Goal: Transaction & Acquisition: Book appointment/travel/reservation

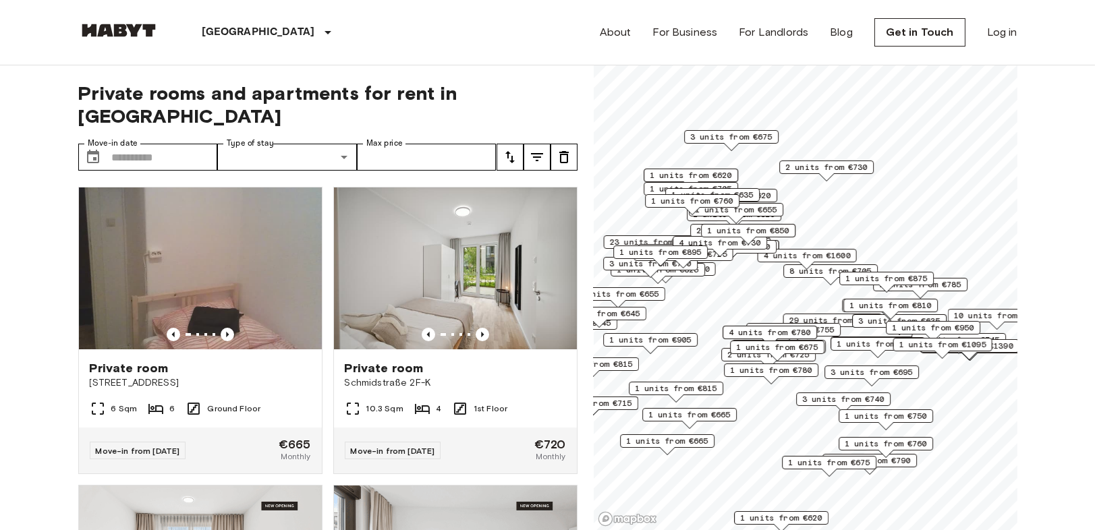
click at [521, 144] on button "tune" at bounding box center [510, 157] width 27 height 27
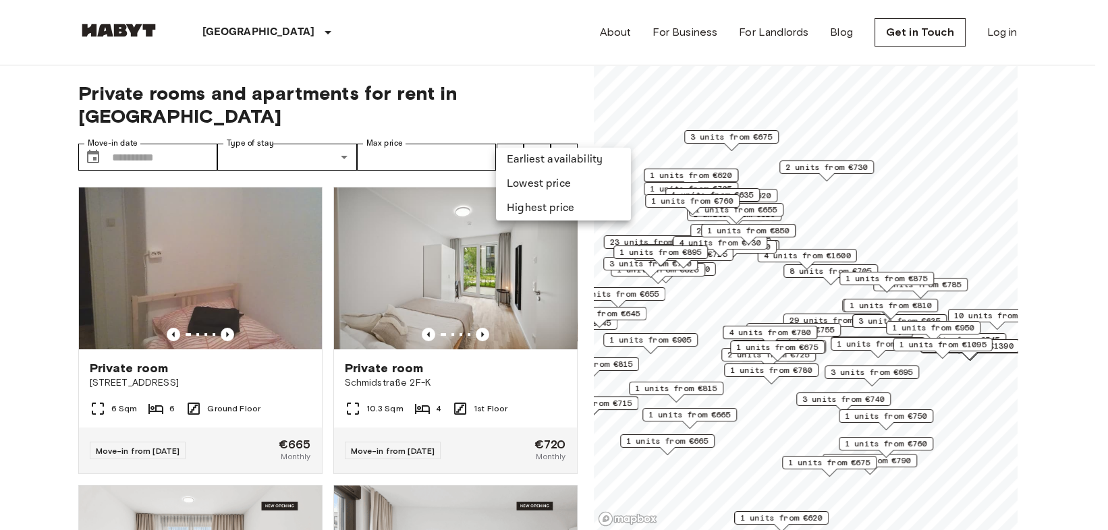
click at [524, 182] on li "Lowest price" at bounding box center [563, 184] width 135 height 24
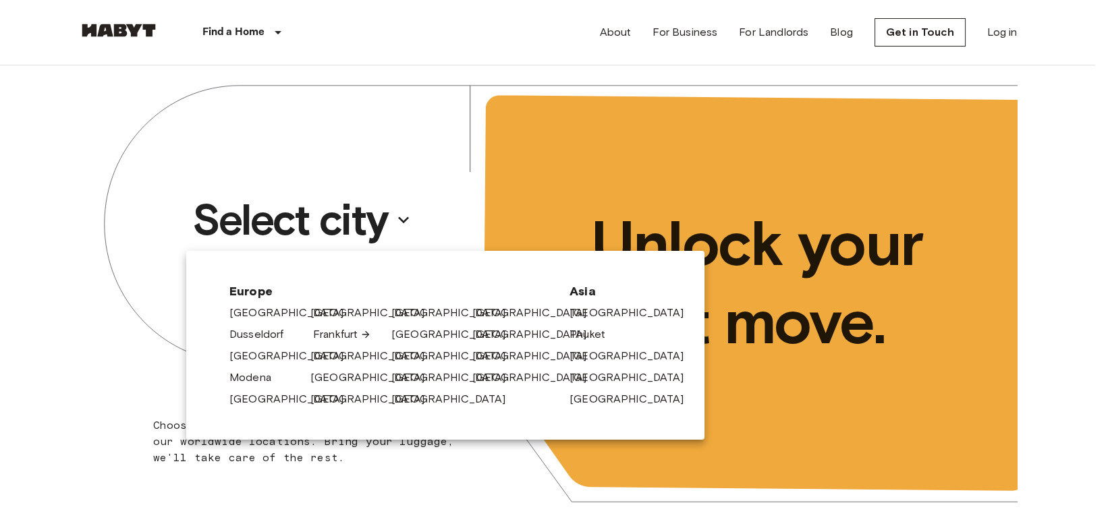
click at [343, 339] on link "Frankfurt" at bounding box center [342, 335] width 58 height 16
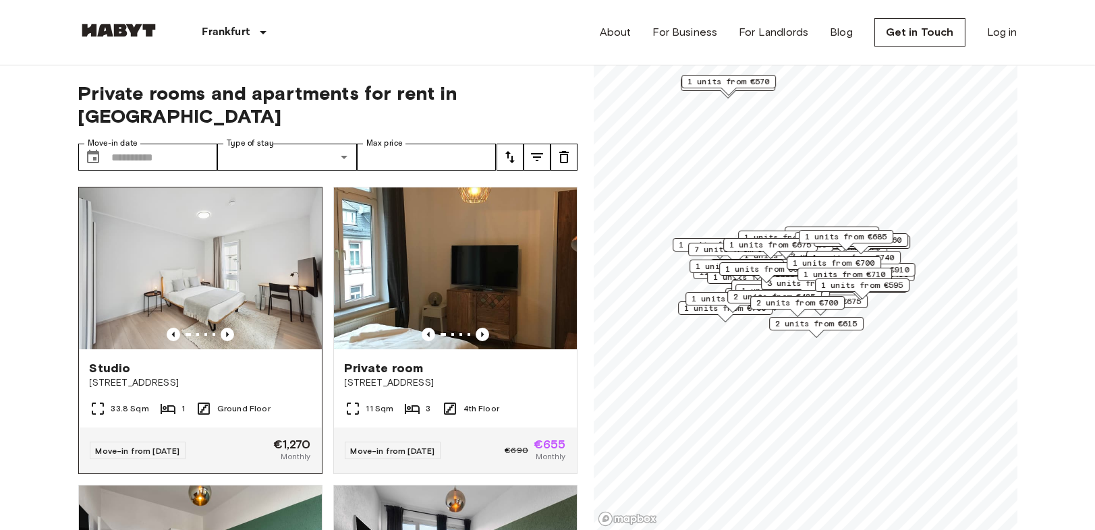
drag, startPoint x: 0, startPoint y: 210, endPoint x: 150, endPoint y: 188, distance: 152.0
click at [509, 149] on icon "tune" at bounding box center [510, 157] width 16 height 16
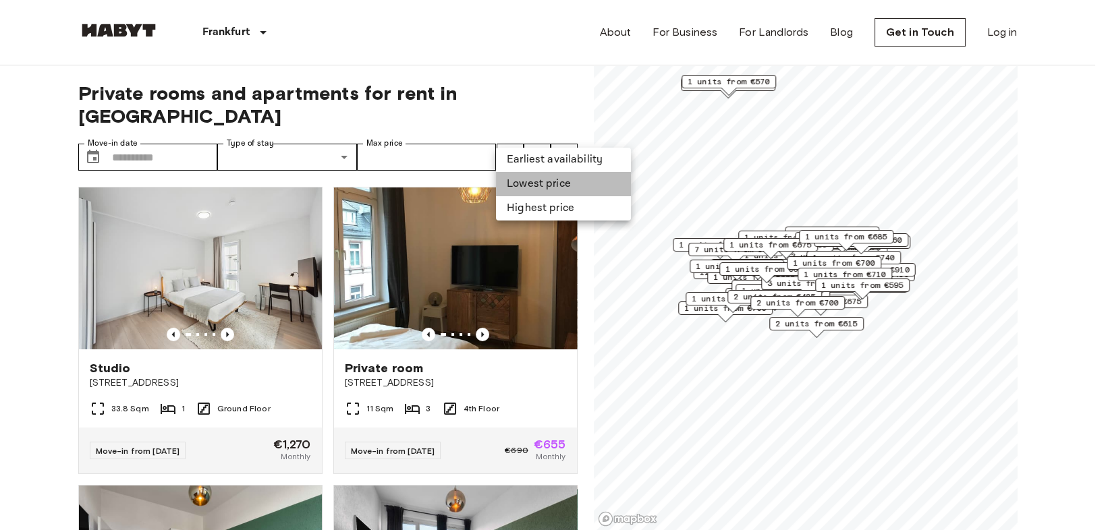
click at [519, 194] on li "Lowest price" at bounding box center [563, 184] width 135 height 24
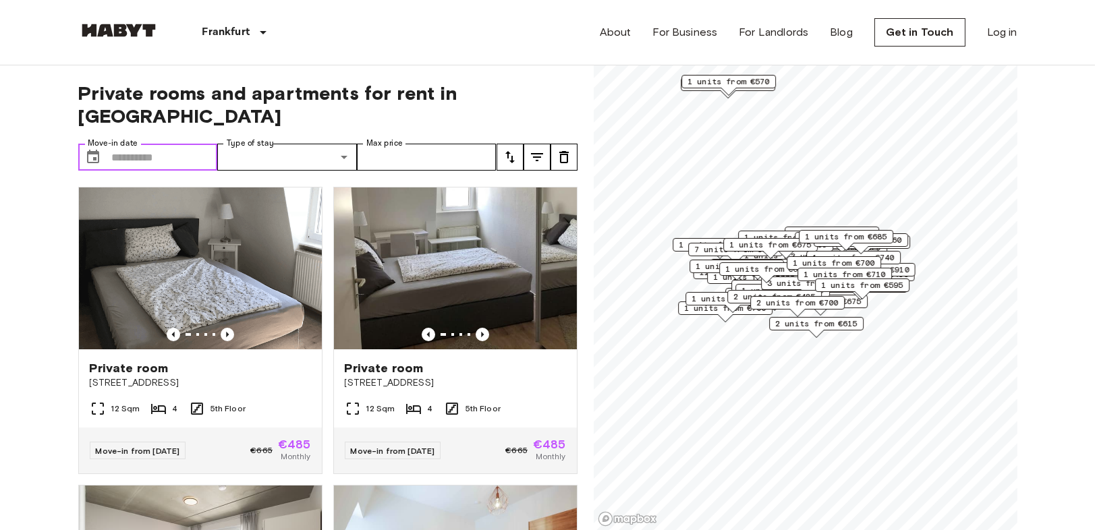
click at [163, 144] on input "Move-in date" at bounding box center [165, 157] width 106 height 27
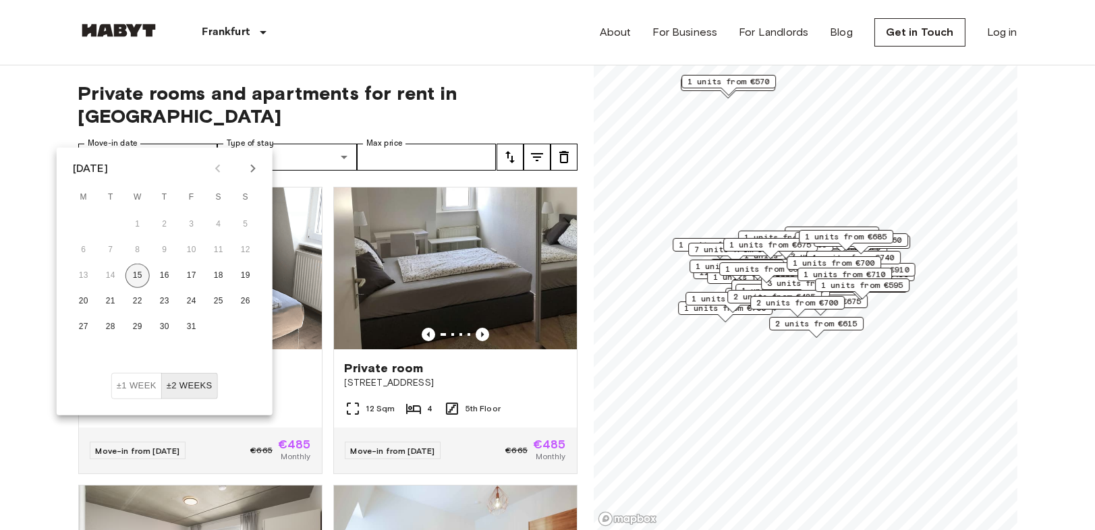
click at [138, 279] on button "15" at bounding box center [137, 276] width 24 height 24
type input "**********"
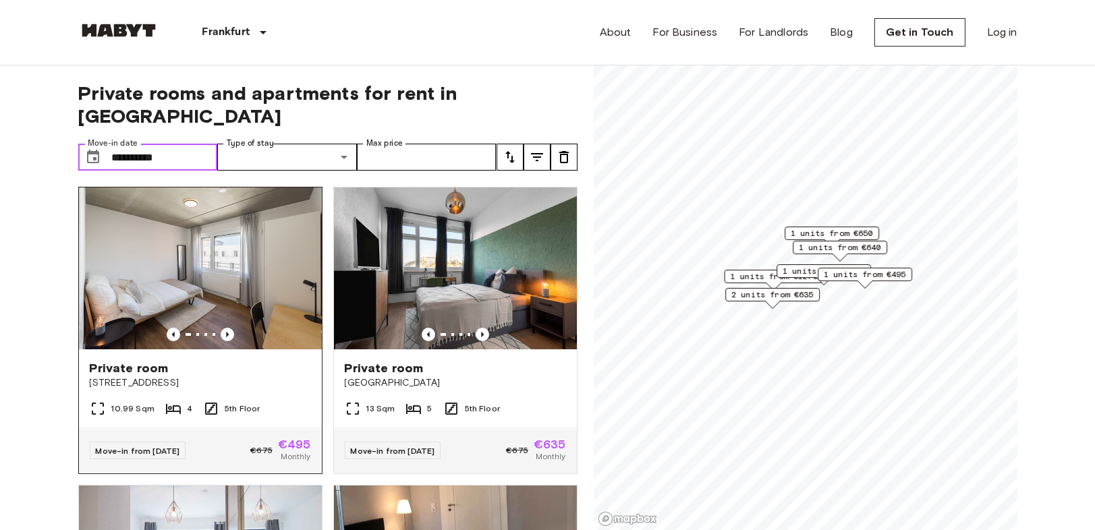
click at [245, 275] on img at bounding box center [200, 269] width 243 height 162
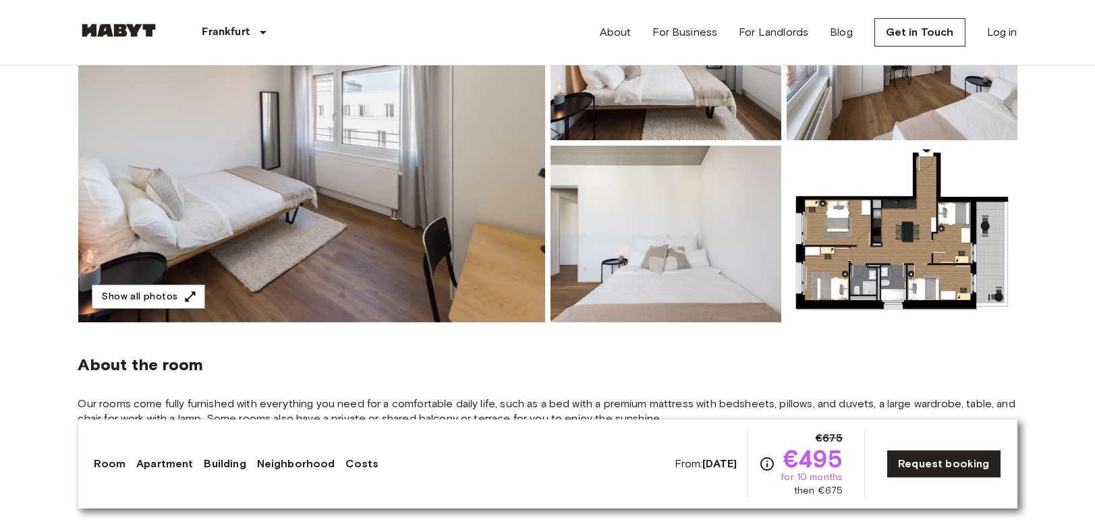
click at [377, 178] on img at bounding box center [311, 143] width 467 height 359
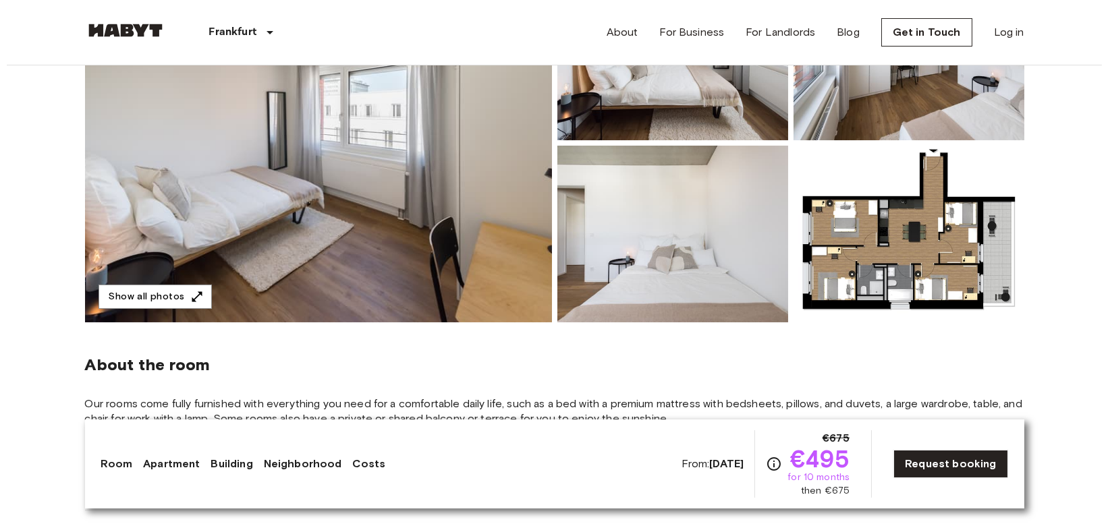
scroll to position [225, 0]
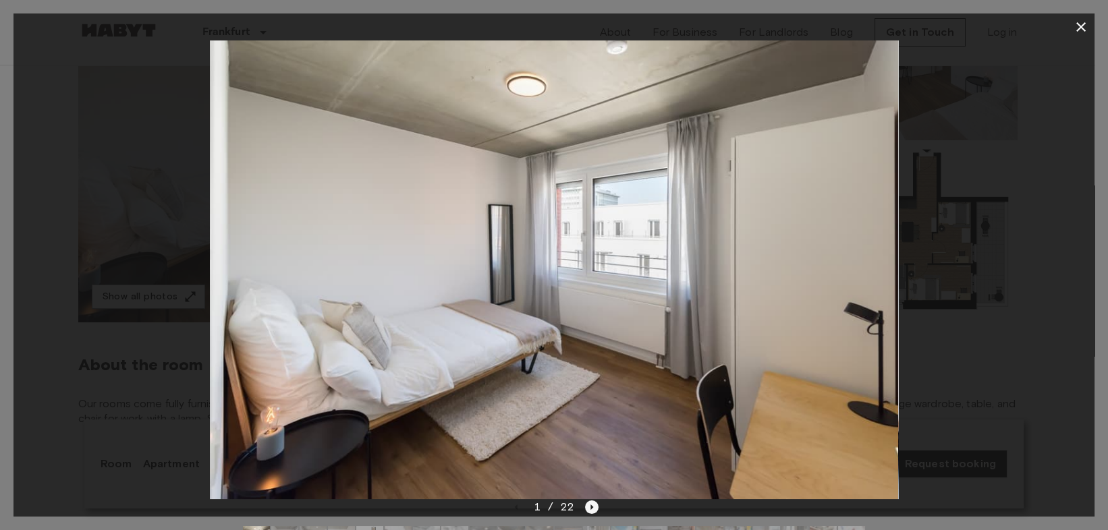
click at [598, 509] on div "1 / 22" at bounding box center [553, 531] width 1081 height 65
click at [591, 511] on icon "Next image" at bounding box center [591, 507] width 13 height 13
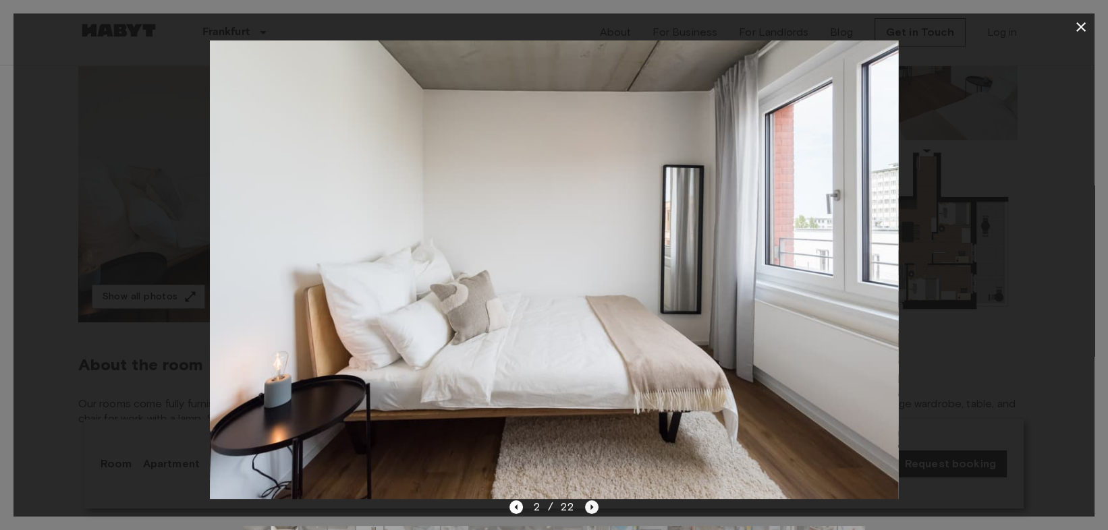
click at [587, 508] on icon "Next image" at bounding box center [591, 507] width 13 height 13
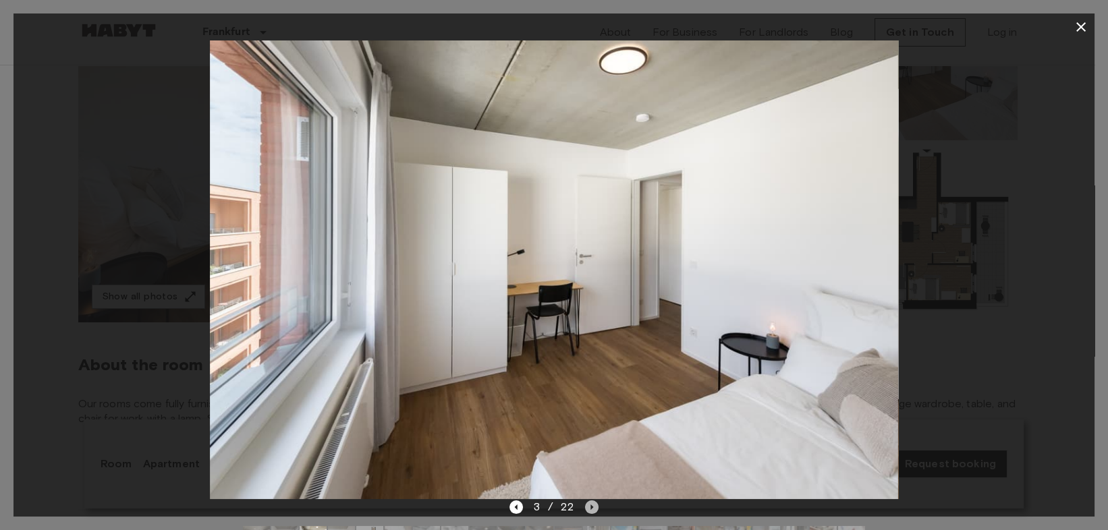
click at [588, 509] on icon "Next image" at bounding box center [591, 507] width 13 height 13
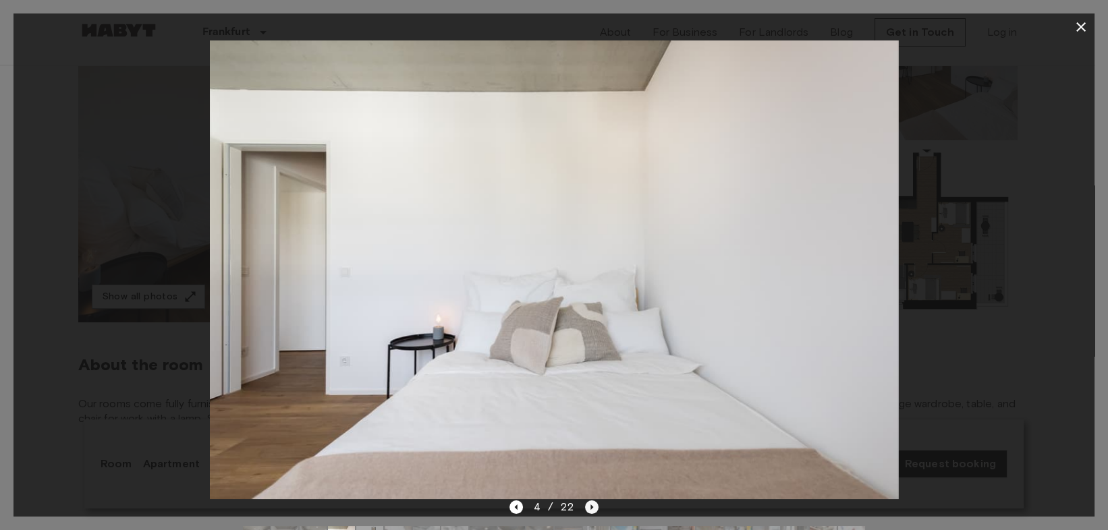
click at [591, 509] on icon "Next image" at bounding box center [592, 507] width 3 height 5
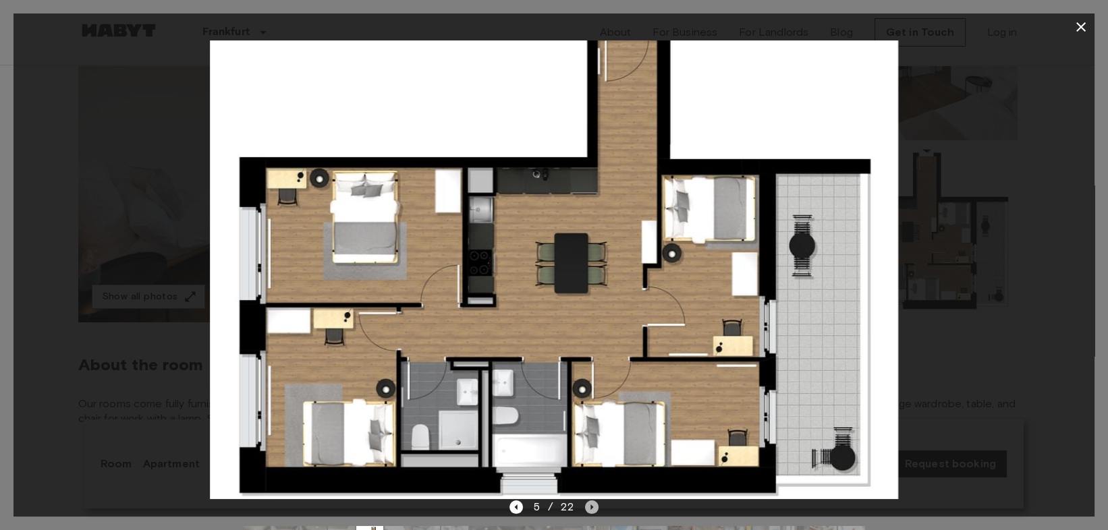
click at [593, 503] on icon "Next image" at bounding box center [591, 507] width 13 height 13
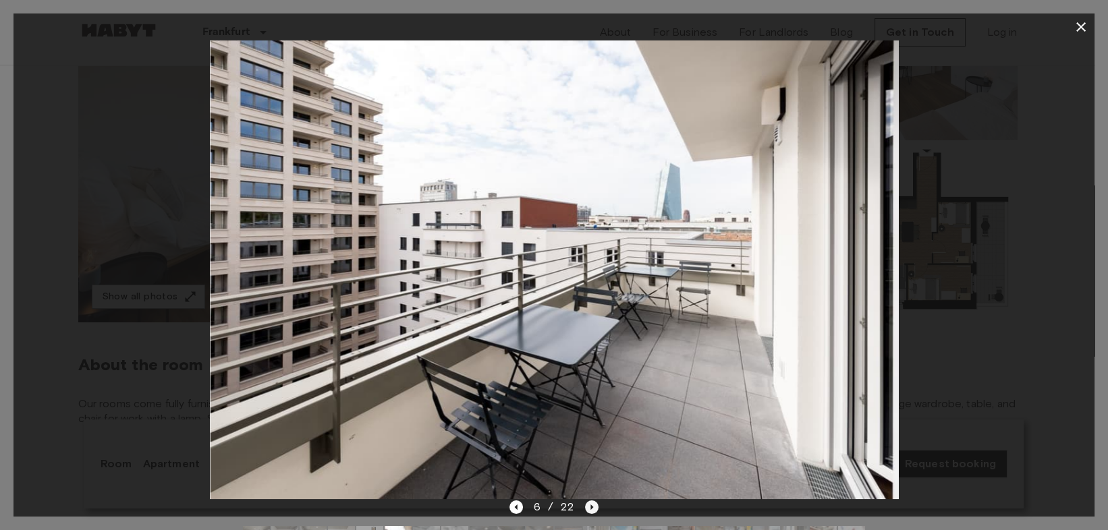
click at [593, 503] on icon "Next image" at bounding box center [591, 507] width 13 height 13
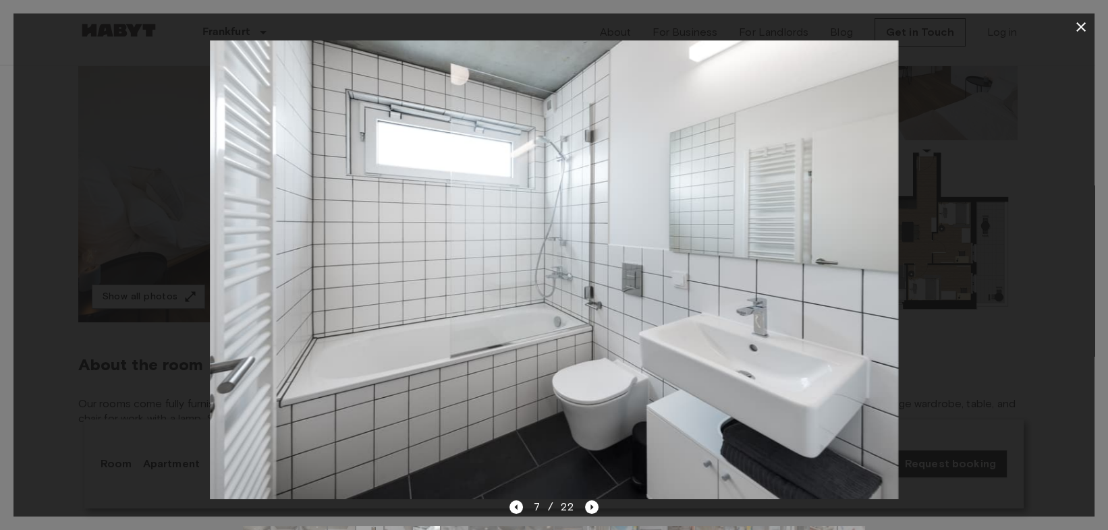
click at [514, 499] on img at bounding box center [554, 269] width 689 height 459
click at [592, 507] on icon "Next image" at bounding box center [591, 507] width 13 height 13
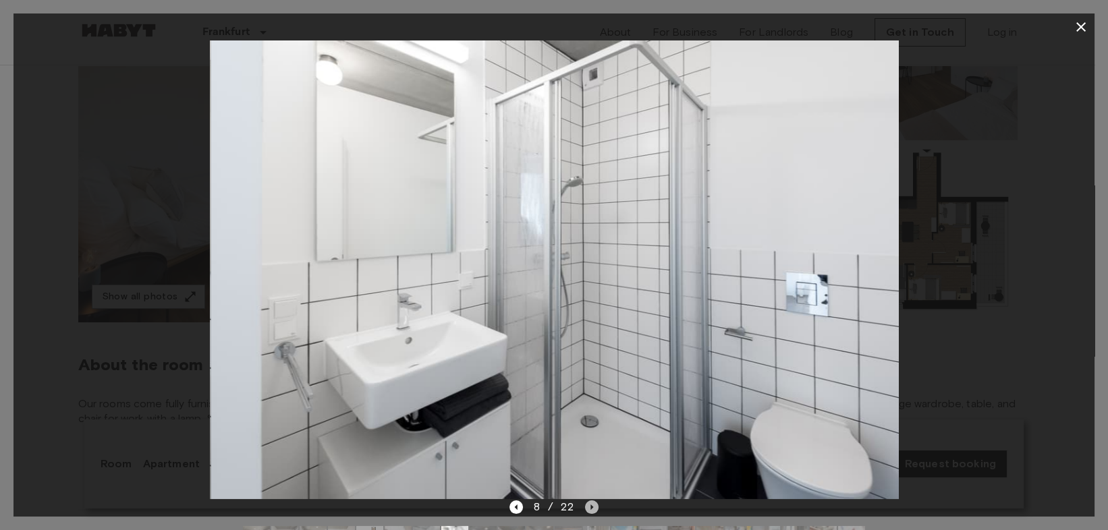
click at [592, 507] on icon "Next image" at bounding box center [591, 507] width 13 height 13
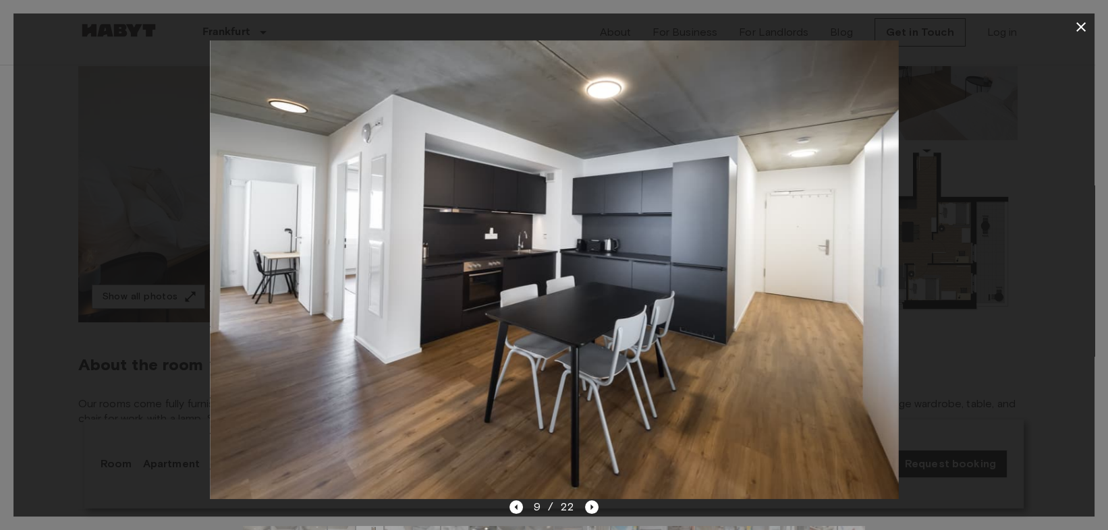
click at [504, 511] on div "9 / 22" at bounding box center [553, 531] width 1081 height 65
click at [589, 511] on icon "Next image" at bounding box center [591, 507] width 13 height 13
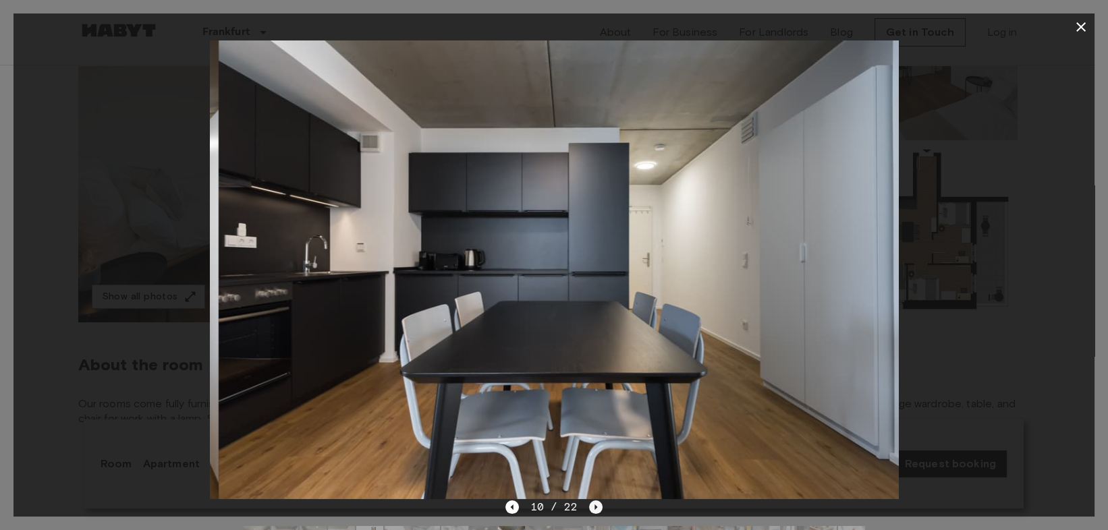
click at [589, 511] on icon "Next image" at bounding box center [595, 507] width 13 height 13
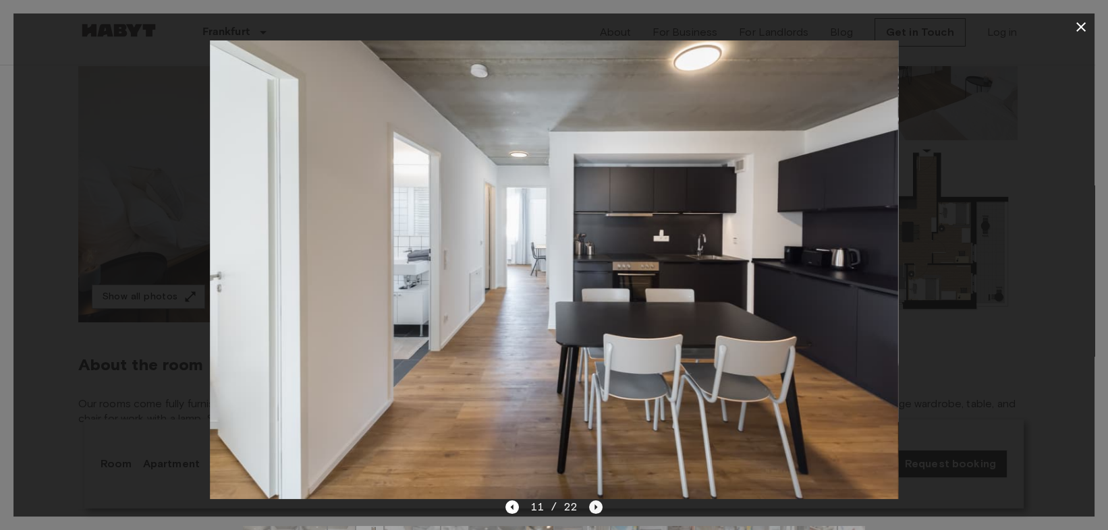
click at [592, 503] on icon "Next image" at bounding box center [595, 507] width 13 height 13
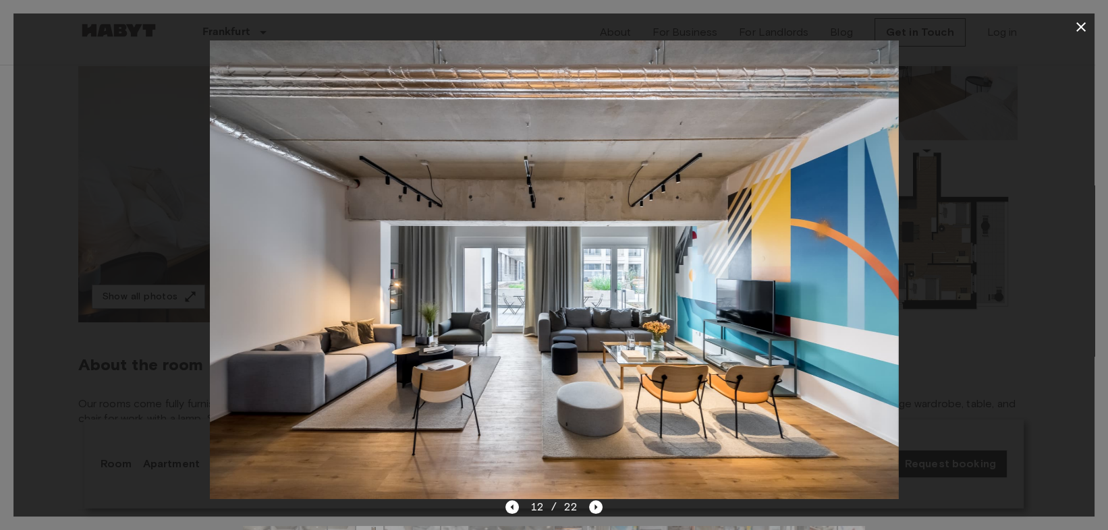
click at [504, 500] on div "12 / 22" at bounding box center [553, 531] width 1081 height 65
click at [517, 506] on icon "Previous image" at bounding box center [511, 507] width 13 height 13
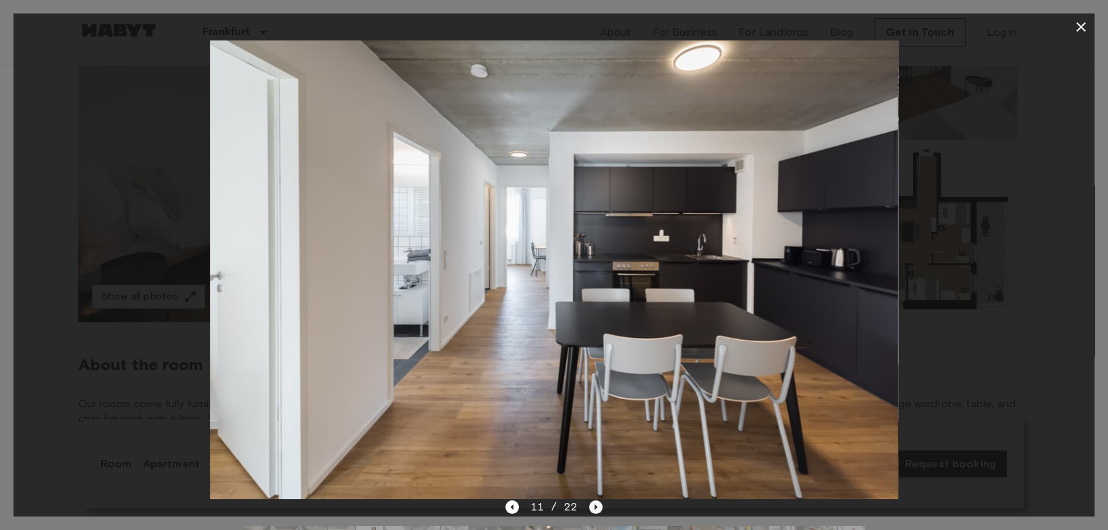
click at [594, 503] on icon "Next image" at bounding box center [595, 507] width 13 height 13
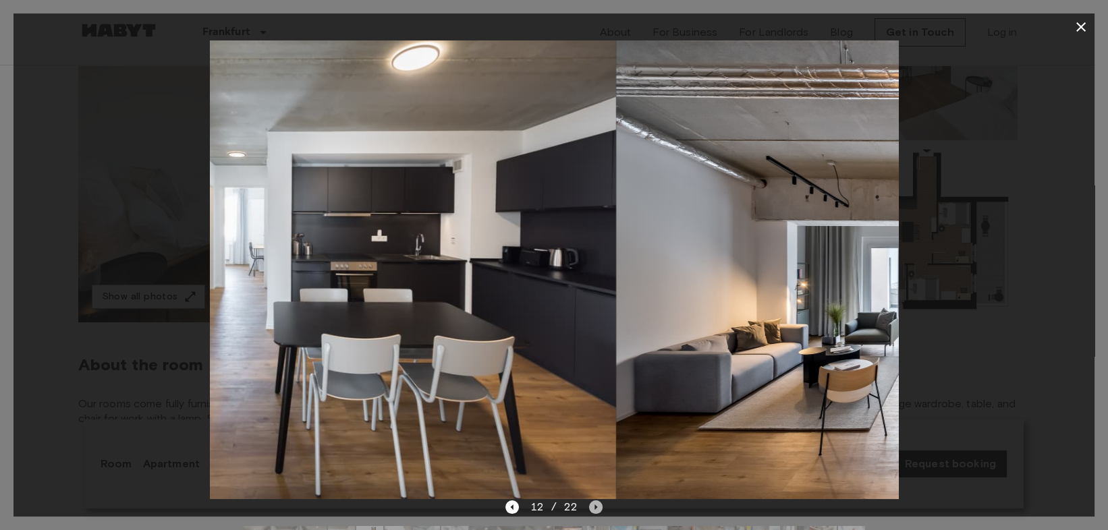
click at [594, 503] on icon "Next image" at bounding box center [595, 507] width 13 height 13
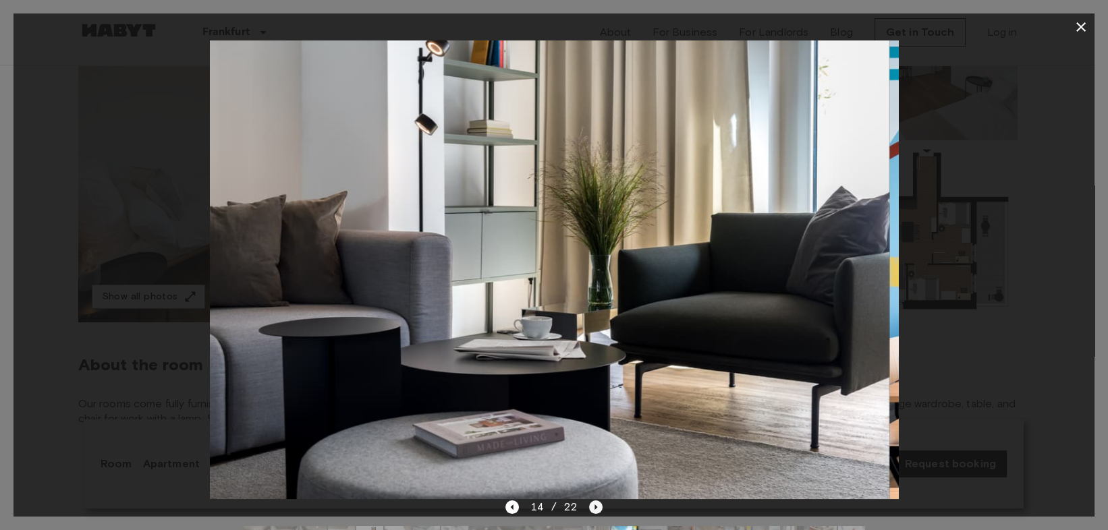
click at [594, 503] on icon "Next image" at bounding box center [595, 507] width 13 height 13
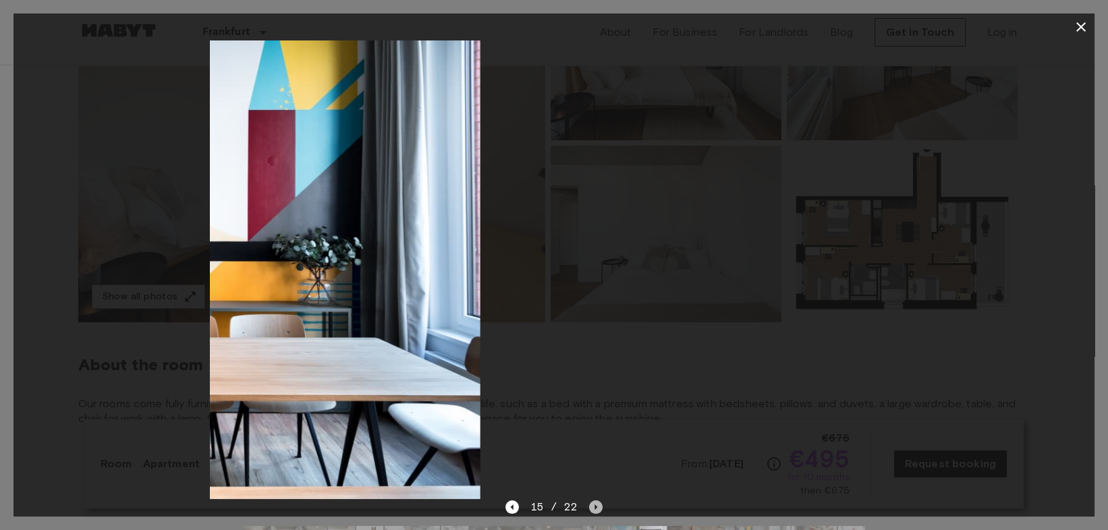
click at [594, 503] on icon "Next image" at bounding box center [595, 507] width 13 height 13
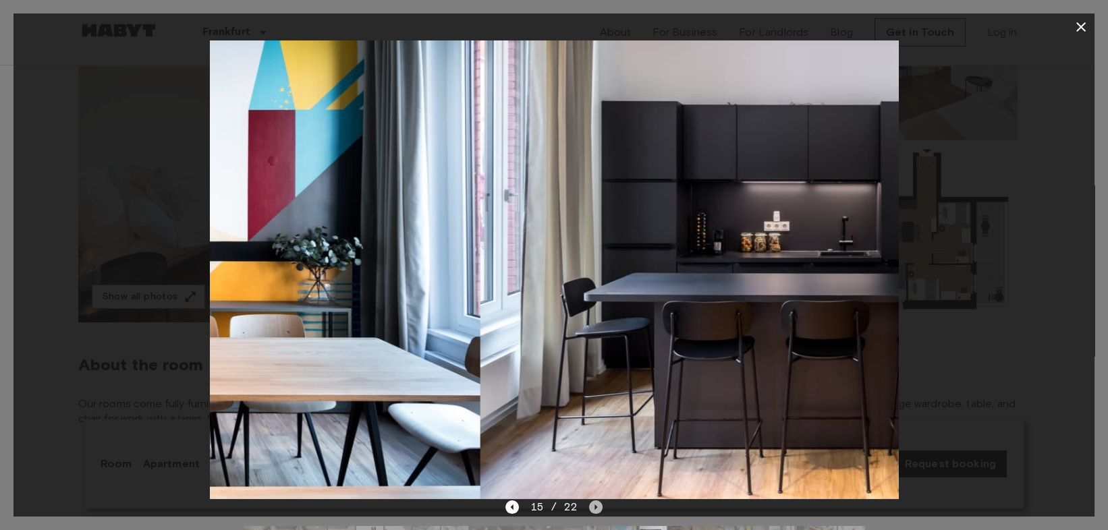
click at [594, 503] on icon "Next image" at bounding box center [595, 507] width 13 height 13
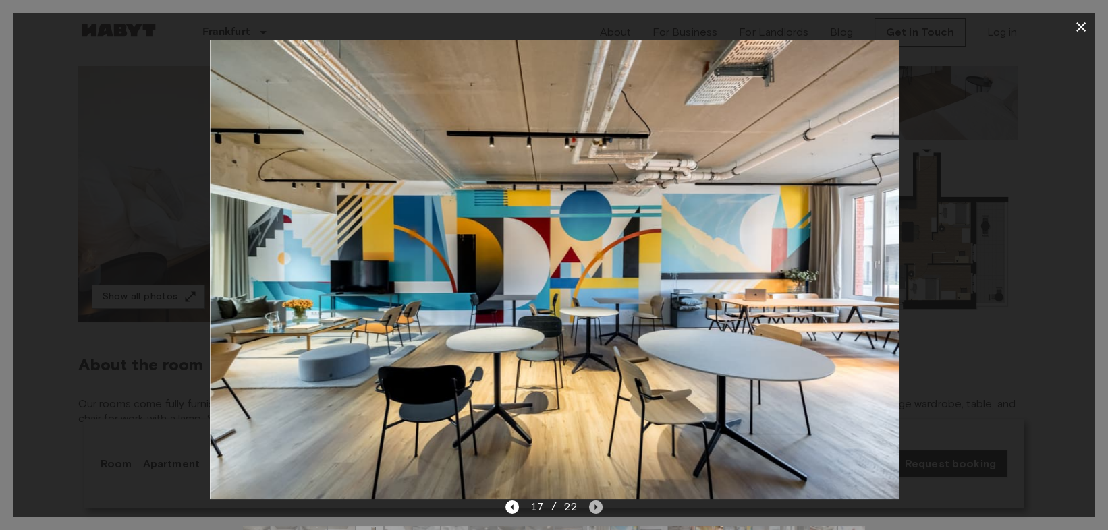
click at [594, 503] on icon "Next image" at bounding box center [595, 507] width 13 height 13
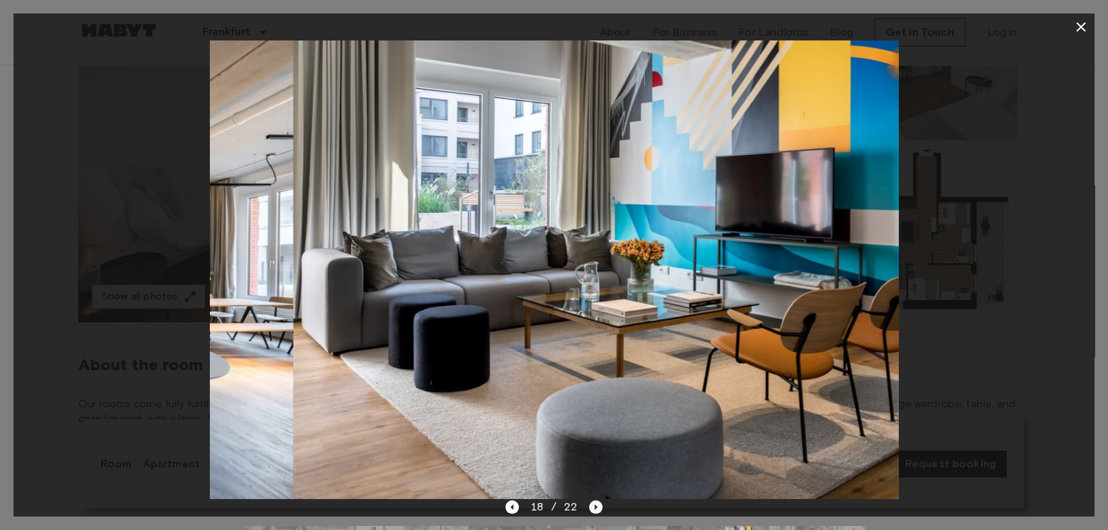
click at [594, 503] on icon "Next image" at bounding box center [595, 507] width 13 height 13
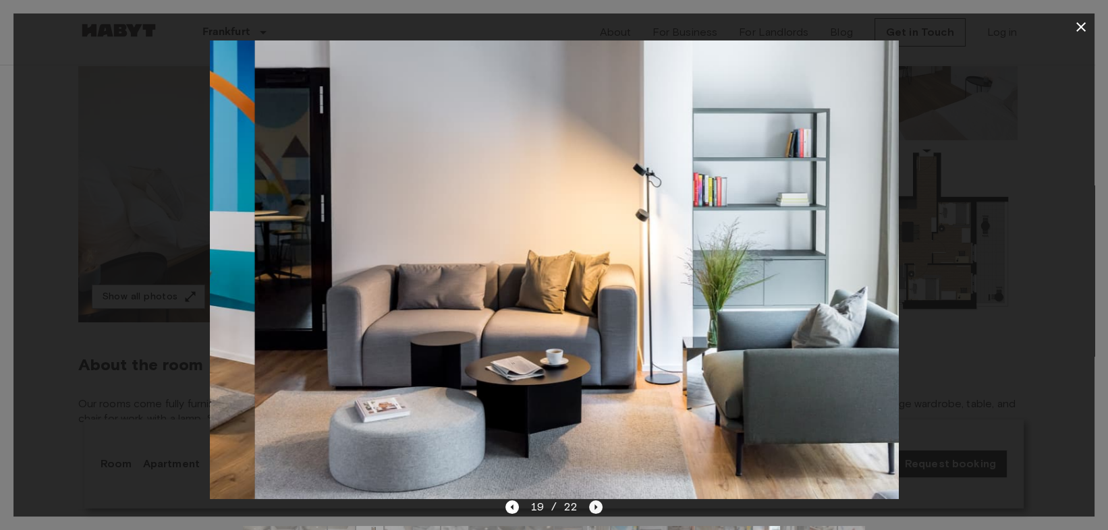
click at [594, 503] on icon "Next image" at bounding box center [595, 507] width 13 height 13
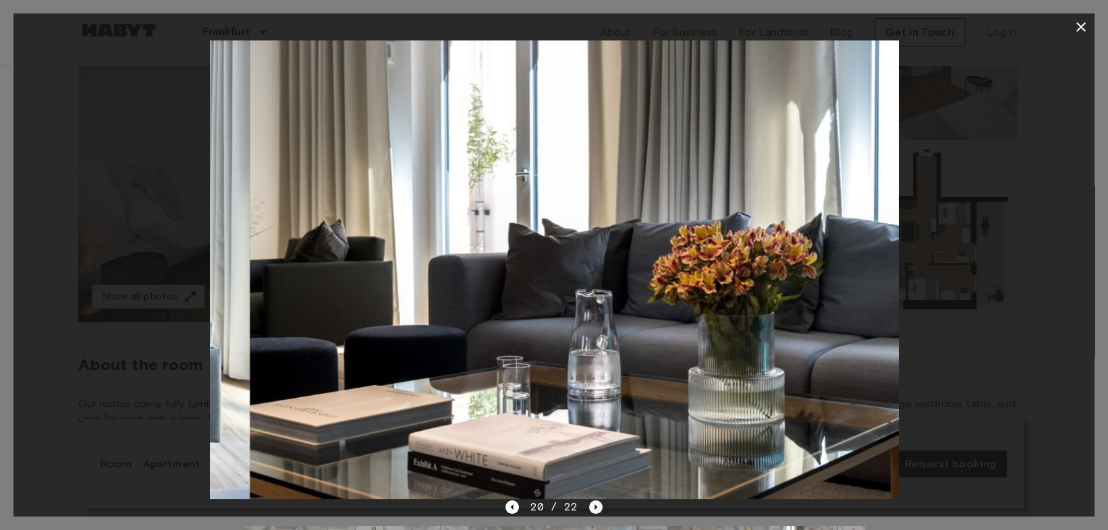
click at [594, 503] on icon "Next image" at bounding box center [595, 507] width 13 height 13
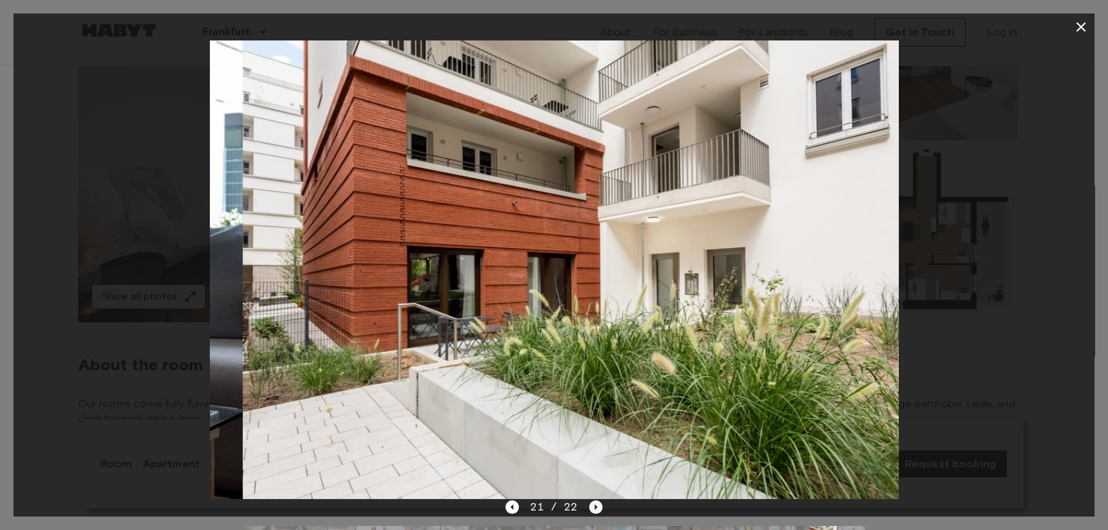
click at [594, 503] on icon "Next image" at bounding box center [595, 507] width 13 height 13
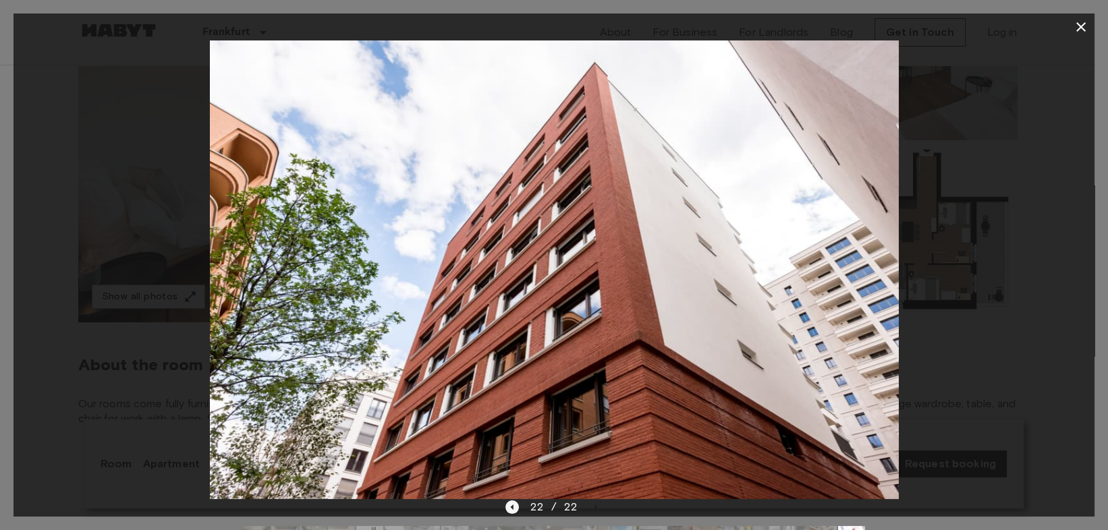
click at [509, 503] on icon "Previous image" at bounding box center [511, 507] width 13 height 13
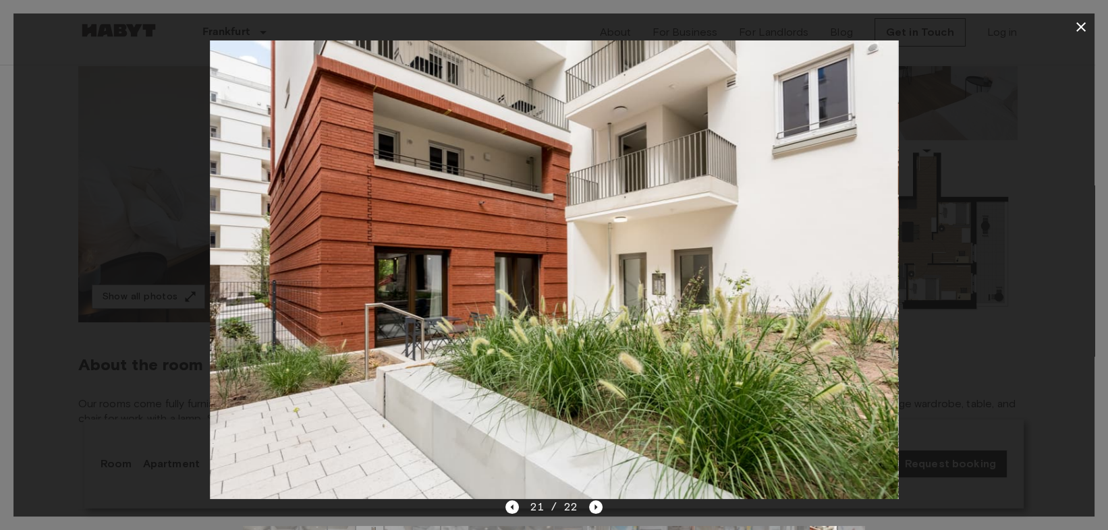
click at [602, 511] on div "21 / 22" at bounding box center [553, 531] width 1081 height 65
click at [595, 509] on icon "Next image" at bounding box center [595, 507] width 13 height 13
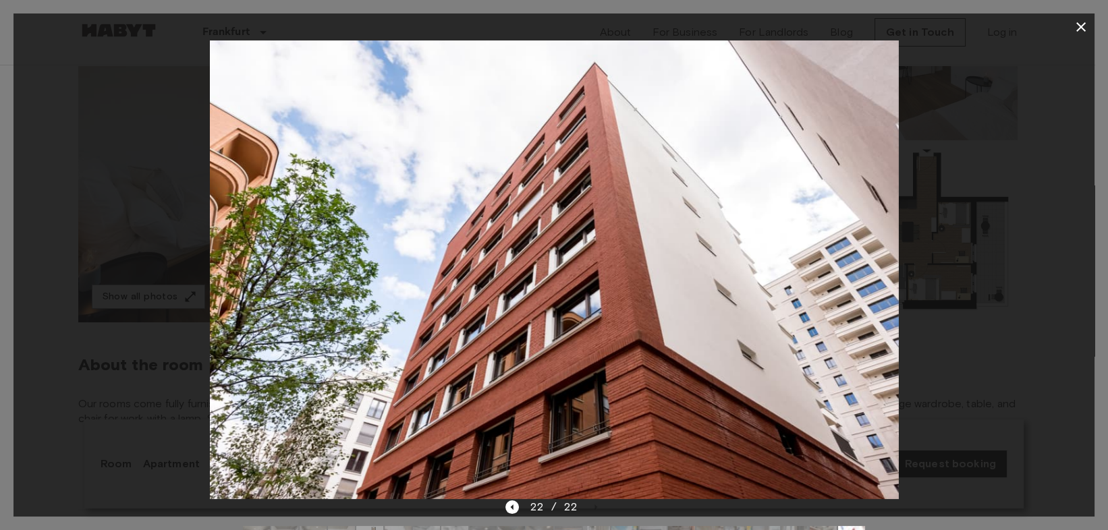
click at [1090, 21] on button "button" at bounding box center [1080, 26] width 27 height 27
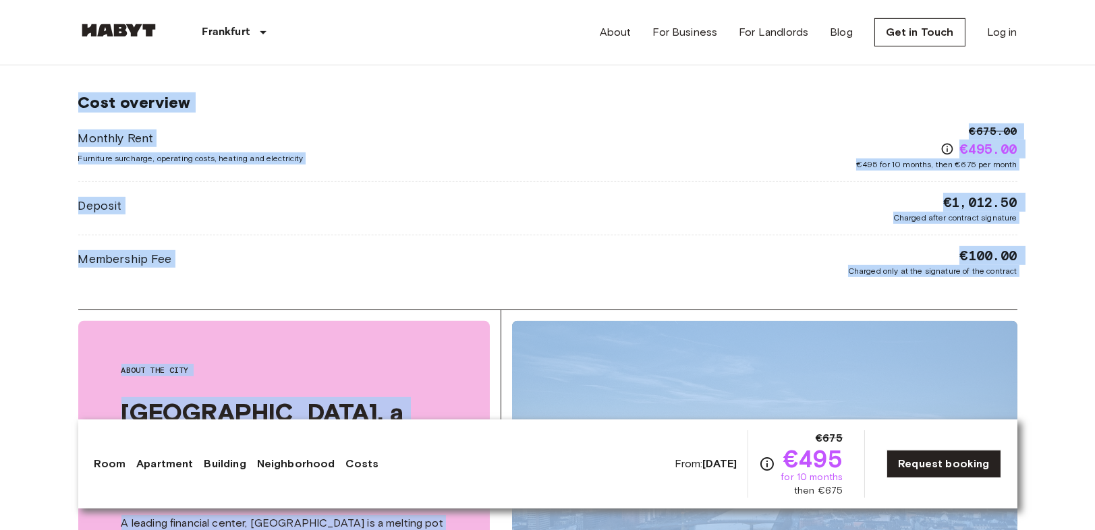
scroll to position [2174, 0]
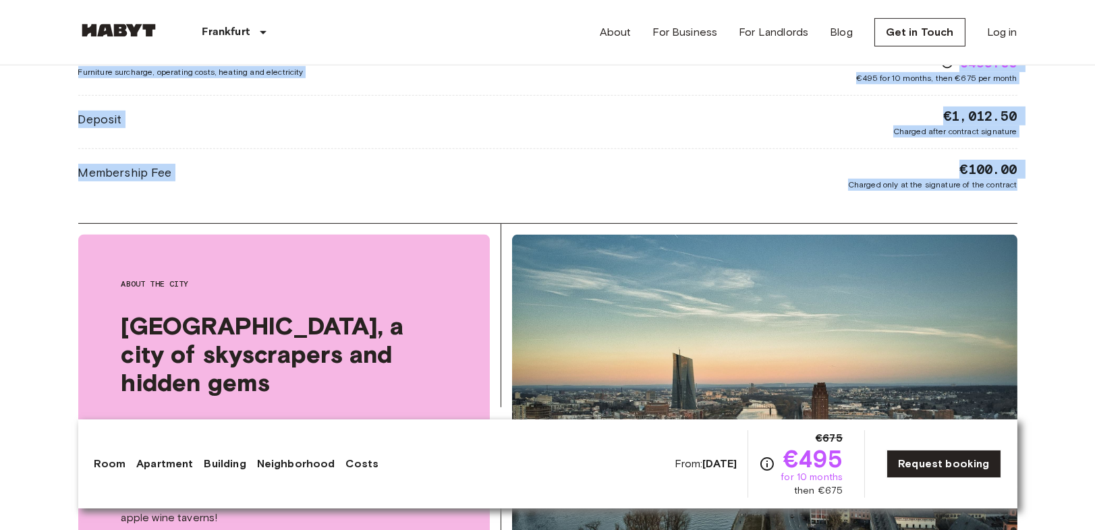
drag, startPoint x: 56, startPoint y: 105, endPoint x: 1079, endPoint y: 189, distance: 1026.2
copy div "Loremip dolo Sita Con 81 3570 Adip-Elitsed-Doeius 07 Tem. incidi UT-64-497-609-…"
click at [837, 138] on div "Monthly Rent Furniture surcharge, operating costs, heating and electricity €675…" at bounding box center [547, 114] width 939 height 154
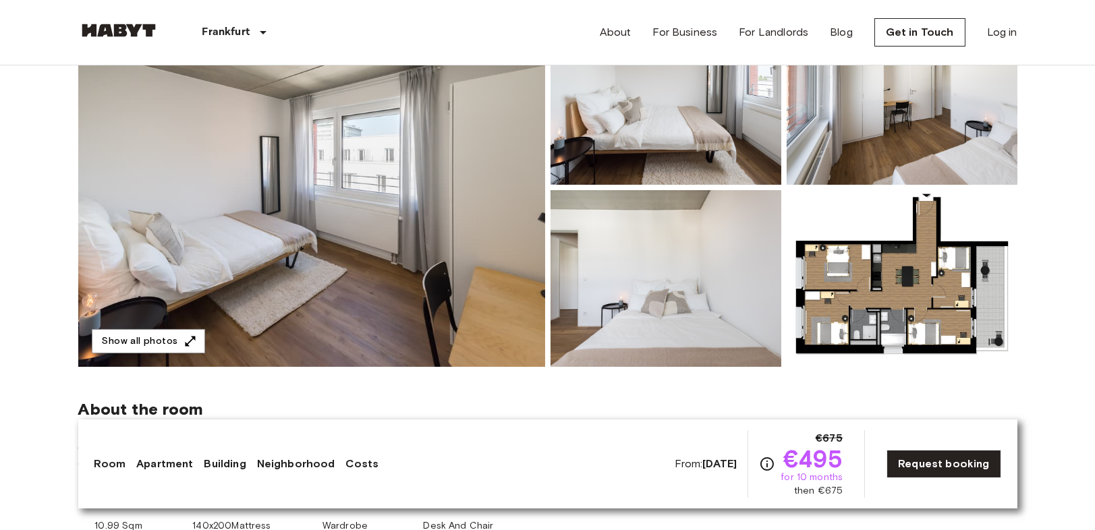
scroll to position [0, 0]
